Goal: Task Accomplishment & Management: Use online tool/utility

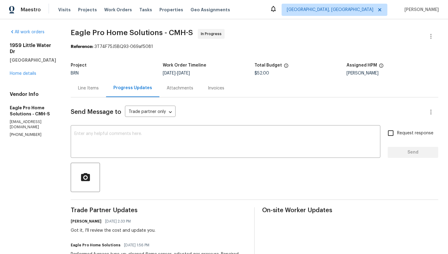
click at [99, 87] on div "Line Items" at bounding box center [88, 88] width 21 height 6
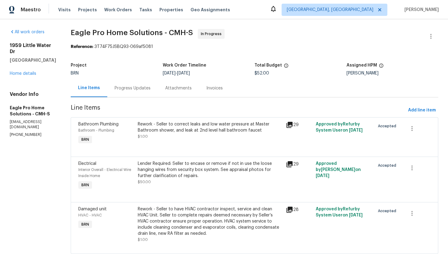
click at [179, 177] on div "Lender Required: Seller to encase or remove if not in use the loose hanging wir…" at bounding box center [210, 169] width 145 height 18
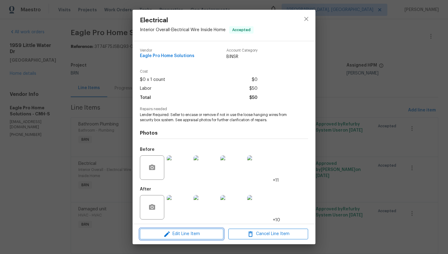
click at [159, 235] on span "Edit Line Item" at bounding box center [182, 234] width 80 height 8
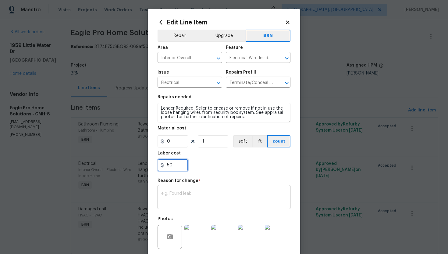
click at [172, 166] on input "50" at bounding box center [173, 165] width 30 height 12
type input "536"
click at [239, 190] on div "x ​" at bounding box center [224, 197] width 133 height 23
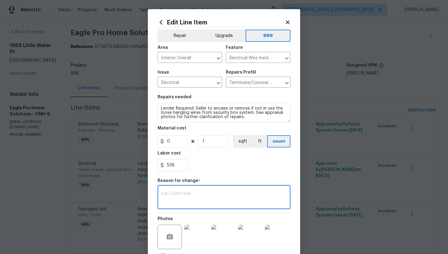
paste textarea "(AG) Updated cost per BR team’s approval."
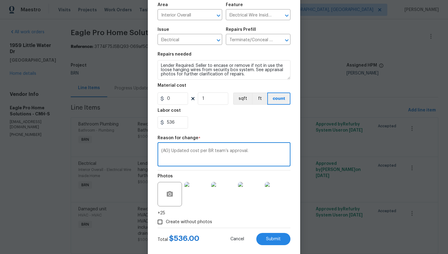
scroll to position [53, 0]
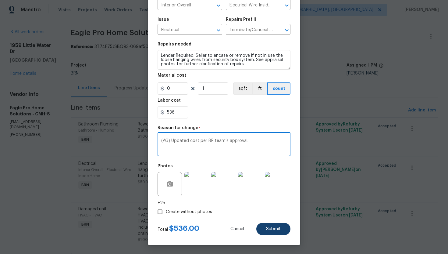
type textarea "(AG) Updated cost per BR team’s approval."
click at [267, 224] on button "Submit" at bounding box center [273, 228] width 34 height 12
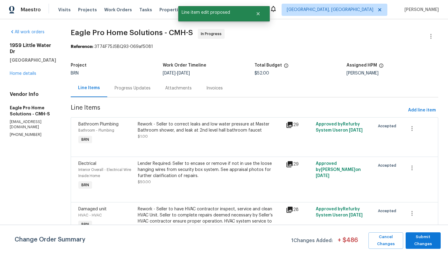
scroll to position [0, 0]
click at [413, 237] on span "Submit Changes" at bounding box center [423, 240] width 29 height 14
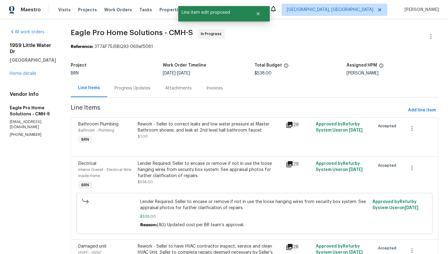
click at [151, 90] on div "Progress Updates" at bounding box center [133, 88] width 36 height 6
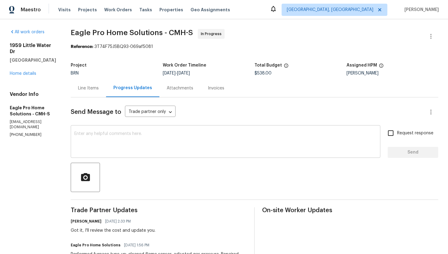
click at [149, 140] on textarea at bounding box center [225, 141] width 302 height 21
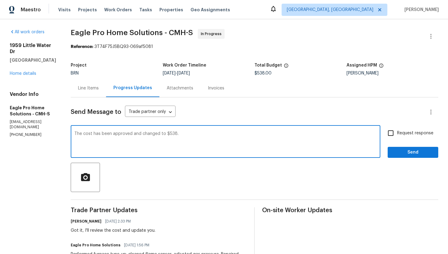
type textarea "The cost has been approved and changed to $538."
click at [401, 134] on span "Request response" at bounding box center [415, 133] width 36 height 6
click at [397, 134] on input "Request response" at bounding box center [390, 132] width 13 height 13
checkbox input "true"
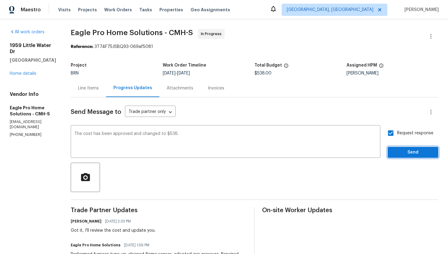
click at [400, 150] on span "Send" at bounding box center [413, 152] width 41 height 8
